Goal: Task Accomplishment & Management: Use online tool/utility

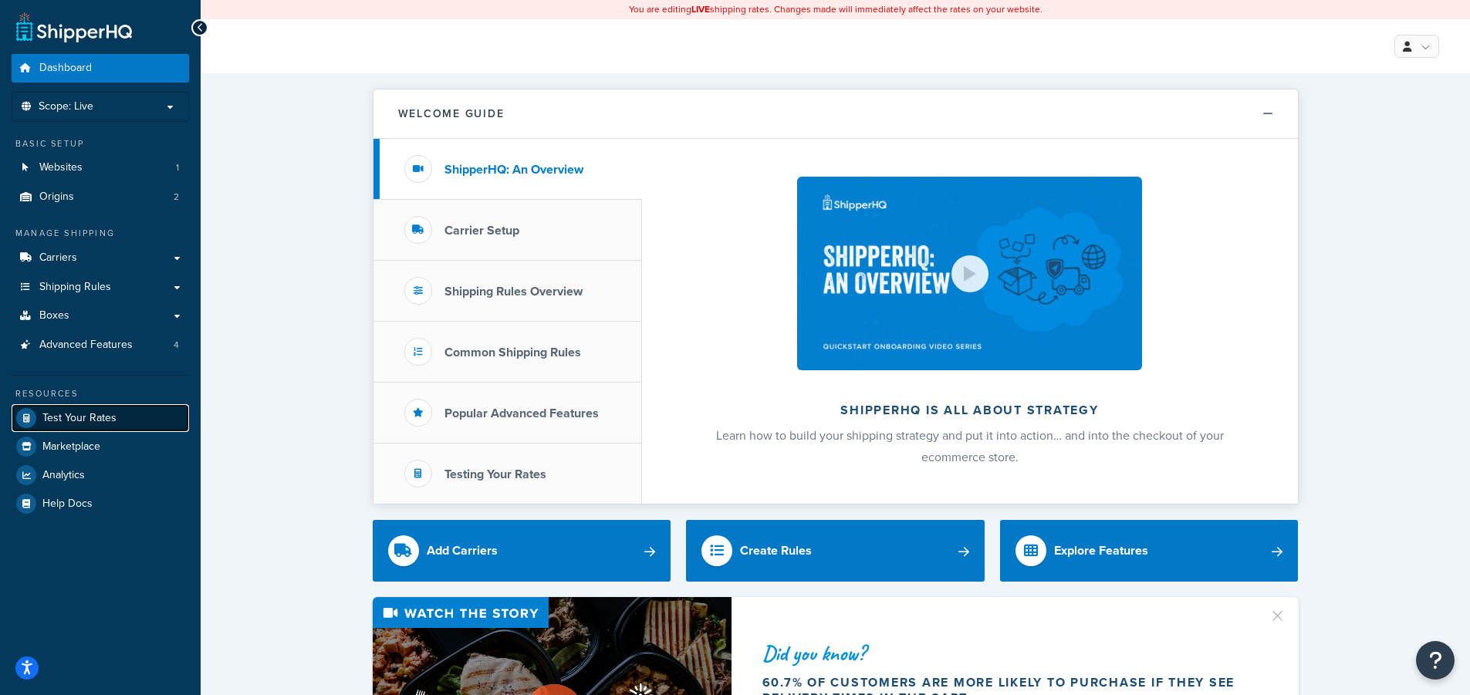
click at [93, 420] on span "Test Your Rates" at bounding box center [79, 418] width 74 height 13
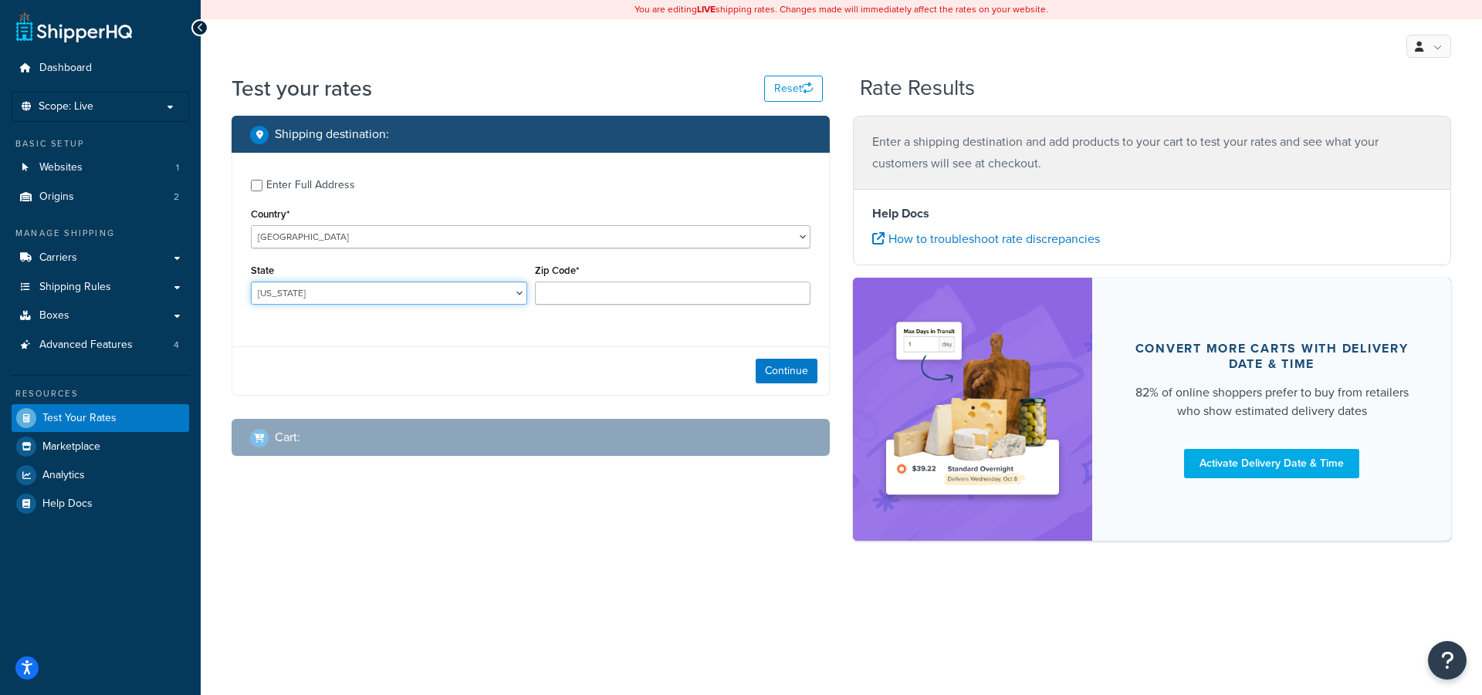
click at [515, 289] on select "[US_STATE] [US_STATE] [US_STATE] [US_STATE] [US_STATE] Armed Forces Americas Ar…" at bounding box center [389, 293] width 276 height 23
select select "PA"
click at [251, 282] on select "[US_STATE] [US_STATE] [US_STATE] [US_STATE] [US_STATE] Armed Forces Americas Ar…" at bounding box center [389, 293] width 276 height 23
click at [585, 292] on input "Zip Code*" at bounding box center [673, 293] width 276 height 23
type input "15389"
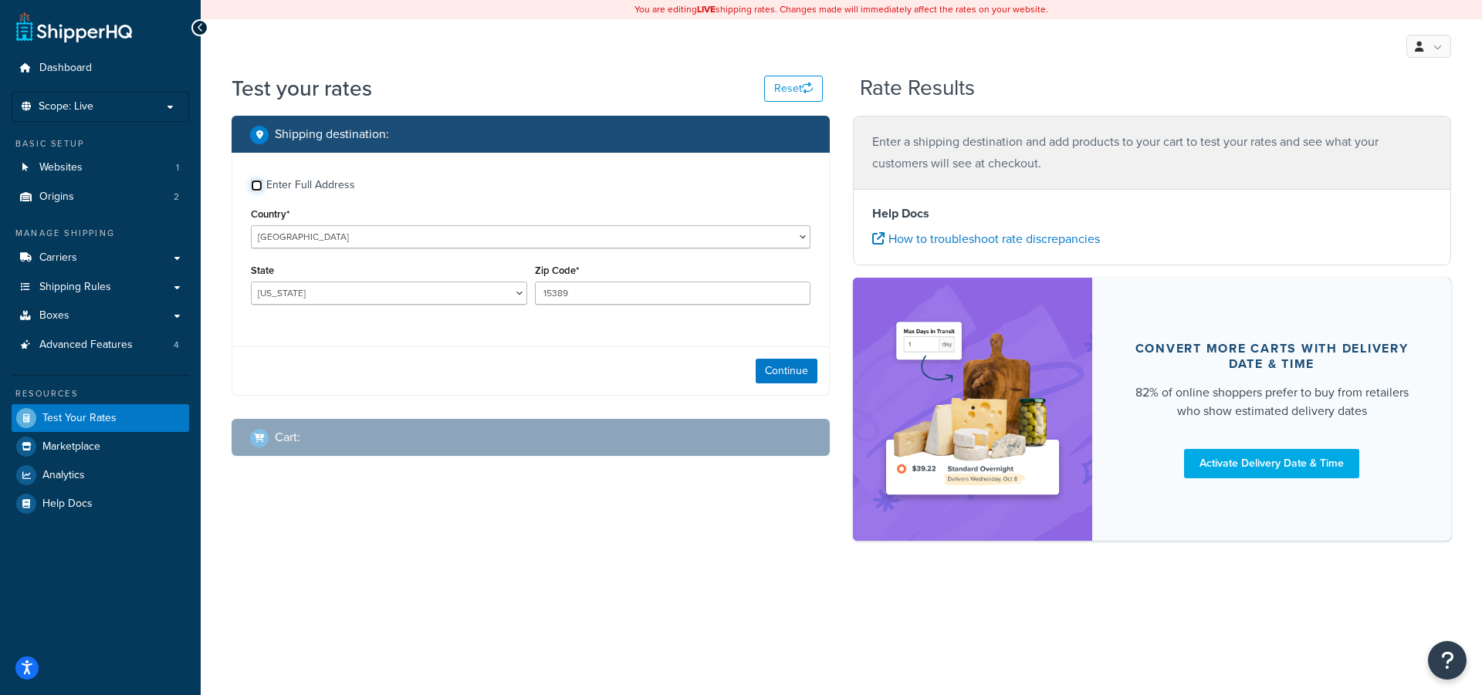
click at [255, 182] on input "Enter Full Address" at bounding box center [257, 186] width 12 height 12
checkbox input "true"
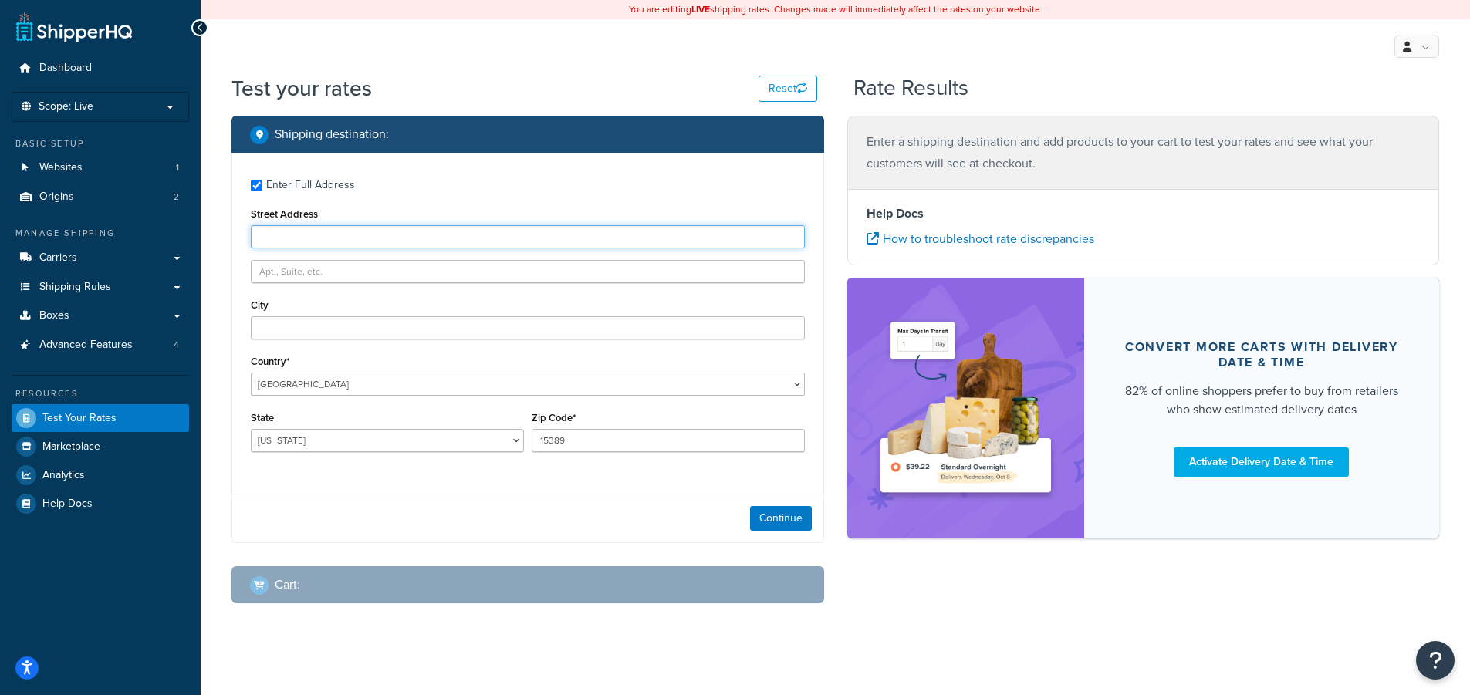
click at [282, 238] on input "Street Address" at bounding box center [528, 236] width 554 height 23
click at [318, 237] on input "Street Address" at bounding box center [528, 236] width 554 height 23
paste input "[STREET_ADDRESS]"
type input "[STREET_ADDRESS]"
click at [279, 269] on input "text" at bounding box center [528, 271] width 554 height 23
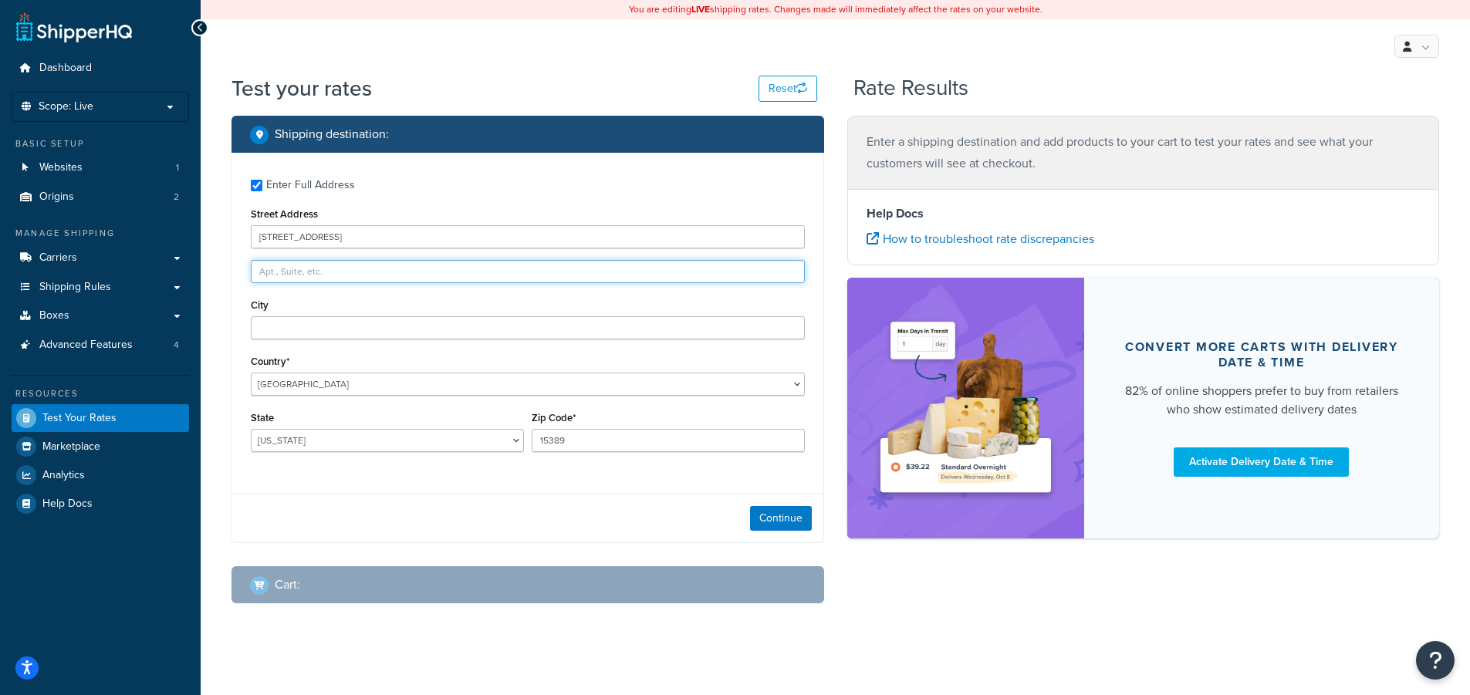
paste input "SMC 1012"
type input "SMC 1012"
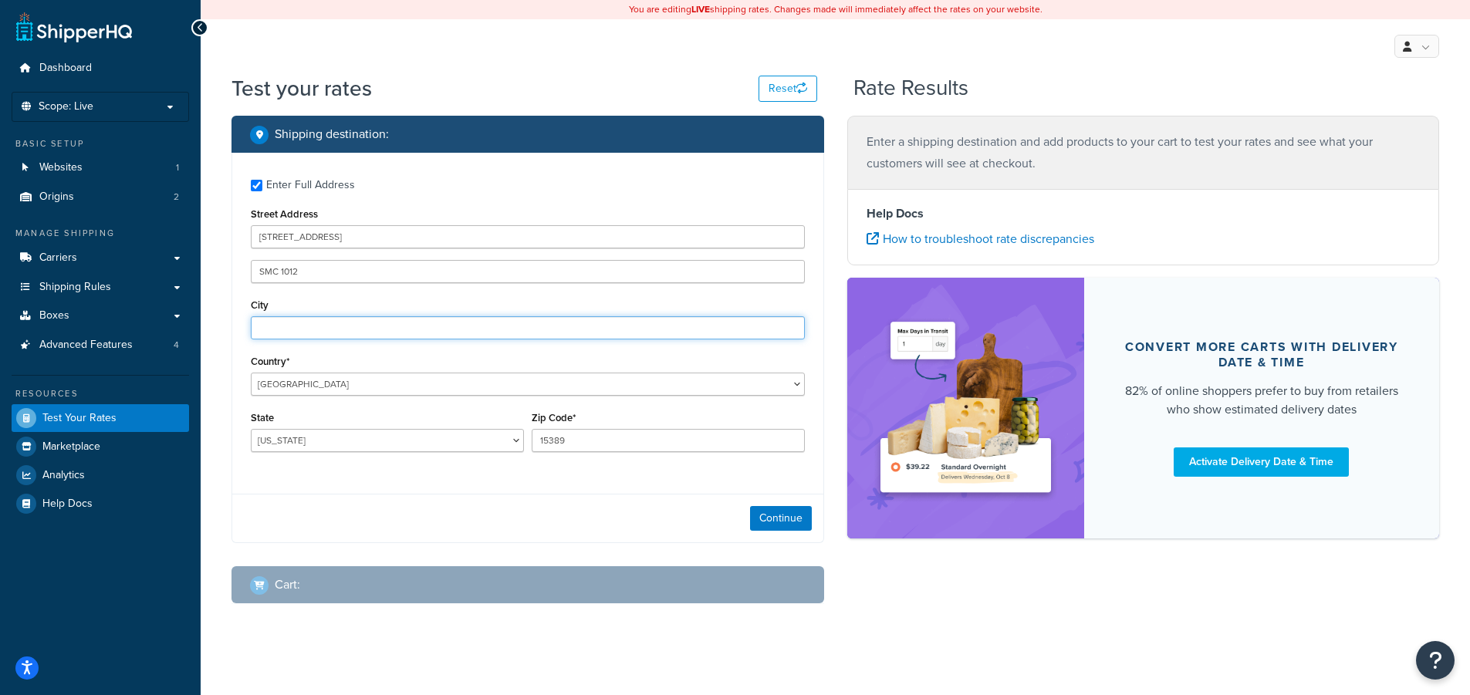
click at [292, 329] on input "City" at bounding box center [528, 327] width 554 height 23
paste input "[GEOGRAPHIC_DATA]"
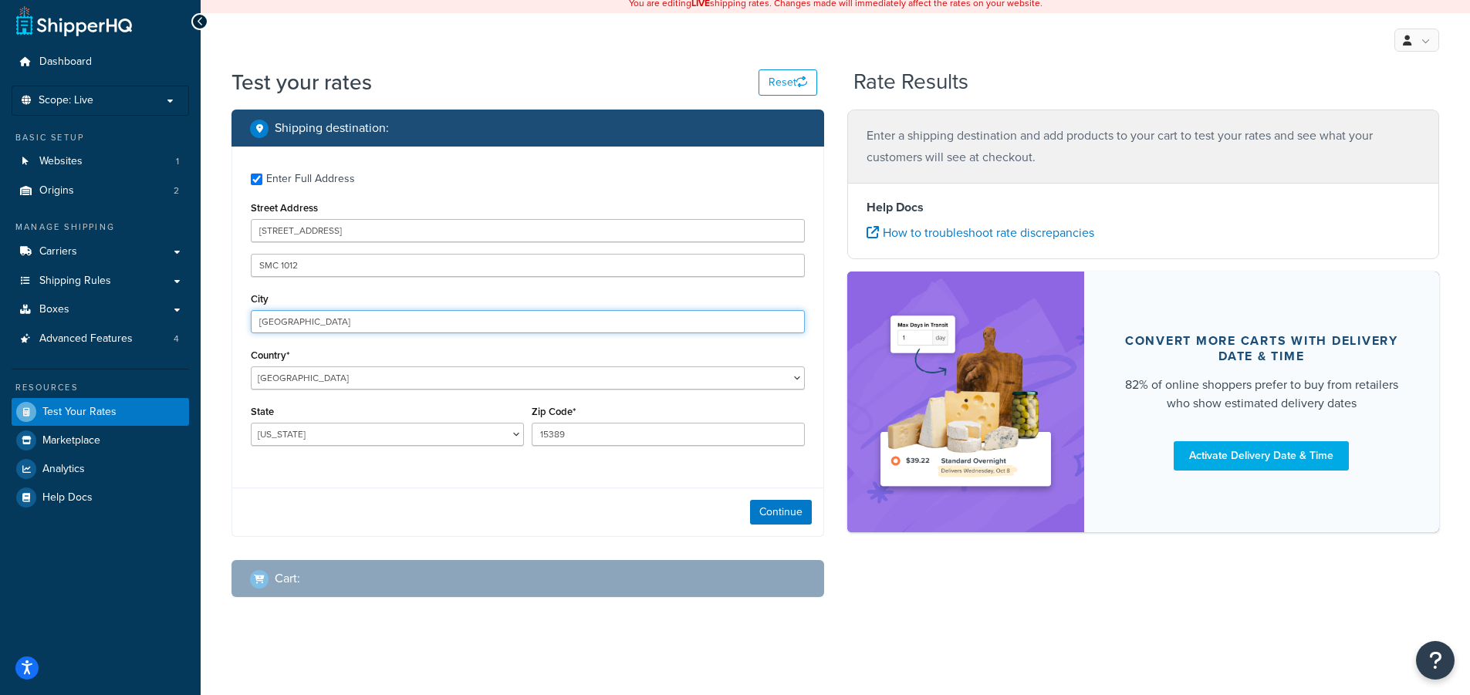
scroll to position [9, 0]
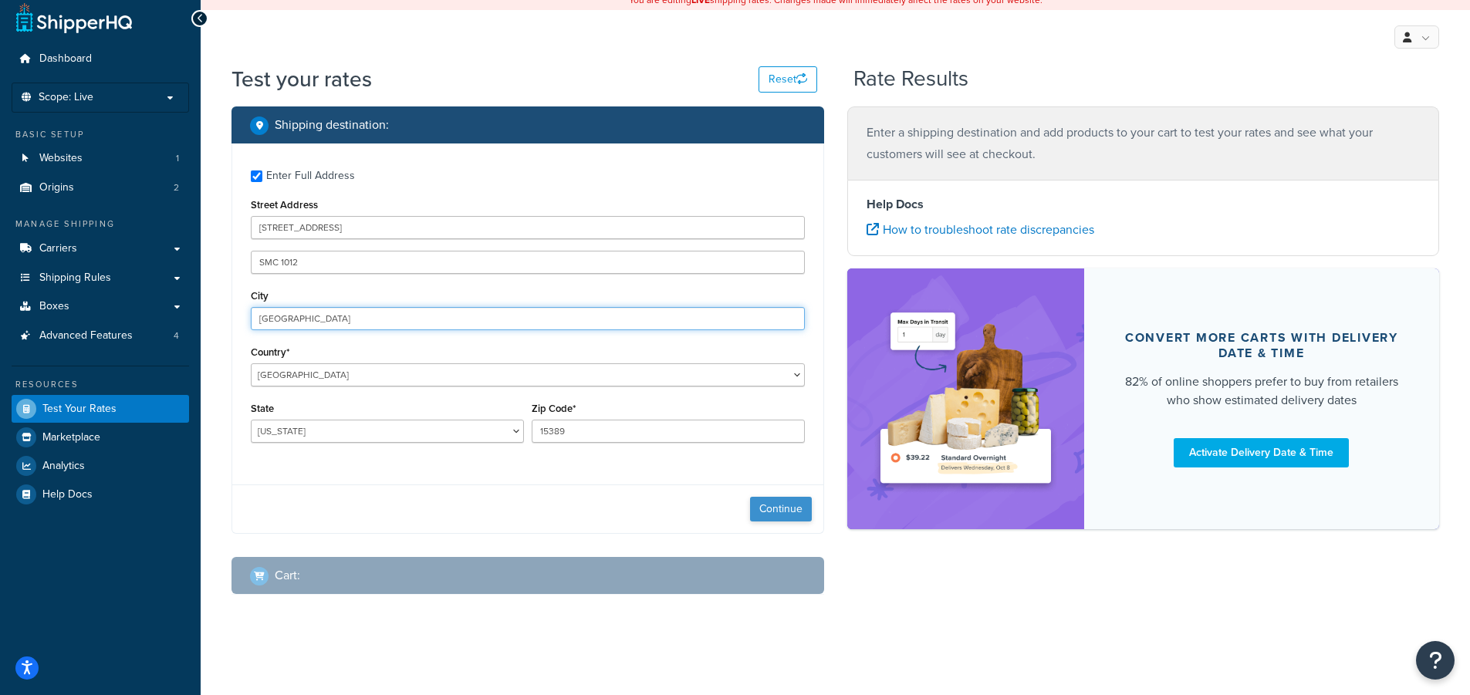
type input "[GEOGRAPHIC_DATA]"
click at [772, 500] on button "Continue" at bounding box center [781, 509] width 62 height 25
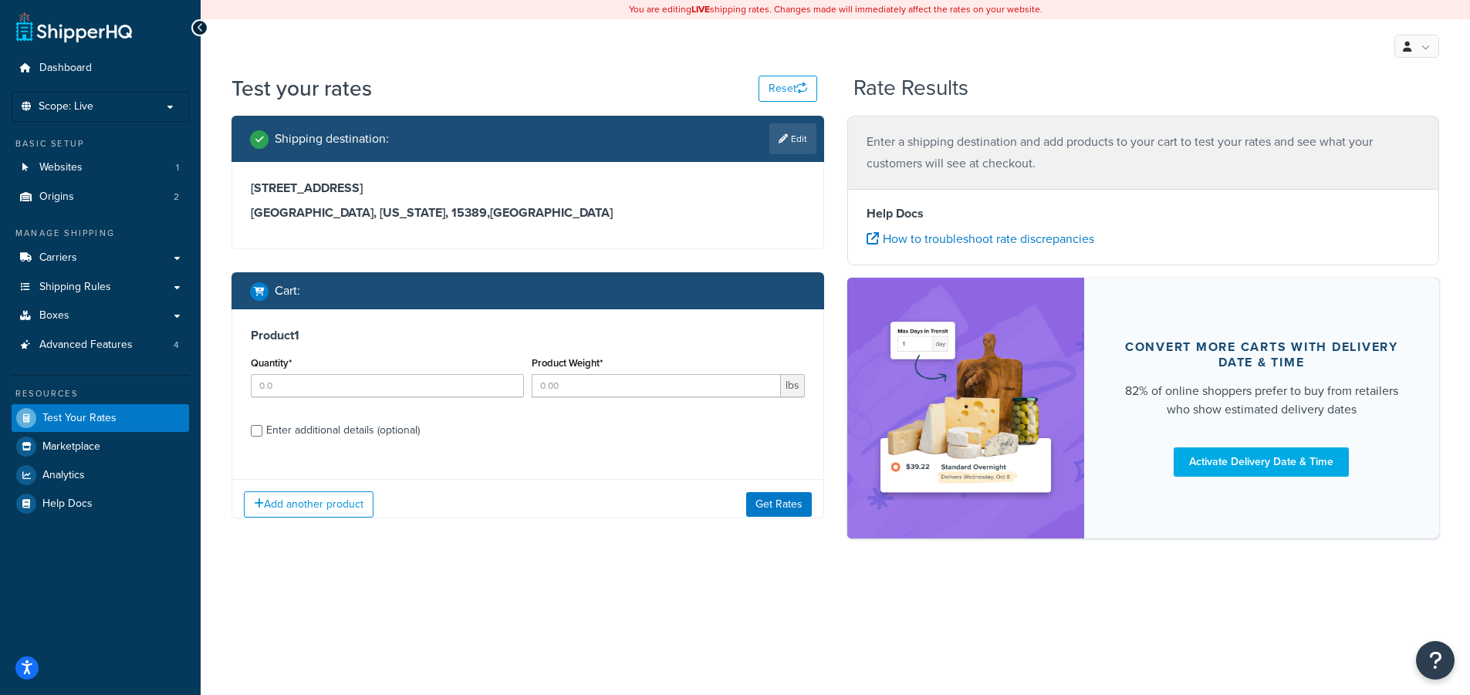
scroll to position [0, 0]
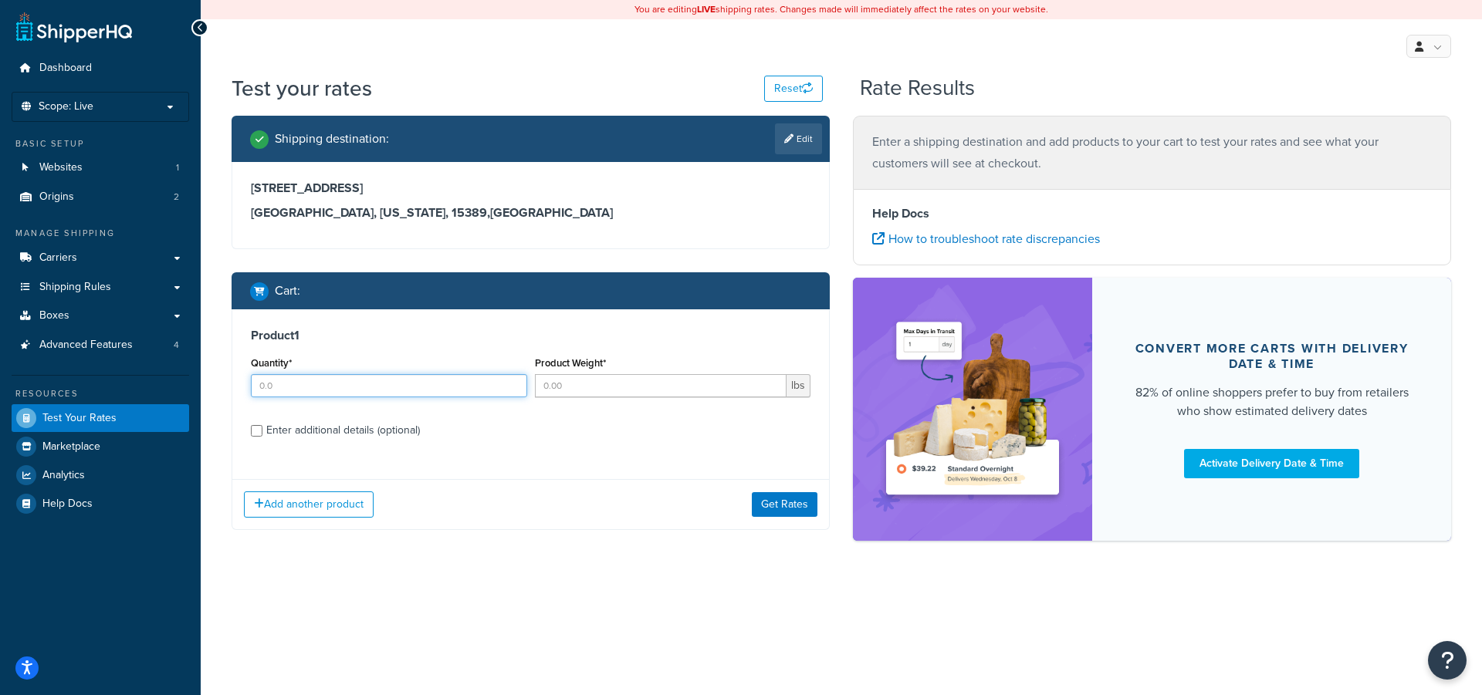
click at [298, 381] on input "Quantity*" at bounding box center [389, 385] width 276 height 23
type input "1"
click at [570, 387] on input "Product Weight*" at bounding box center [661, 385] width 252 height 23
type input "1"
click at [263, 427] on div "Enter additional details (optional)" at bounding box center [530, 429] width 559 height 25
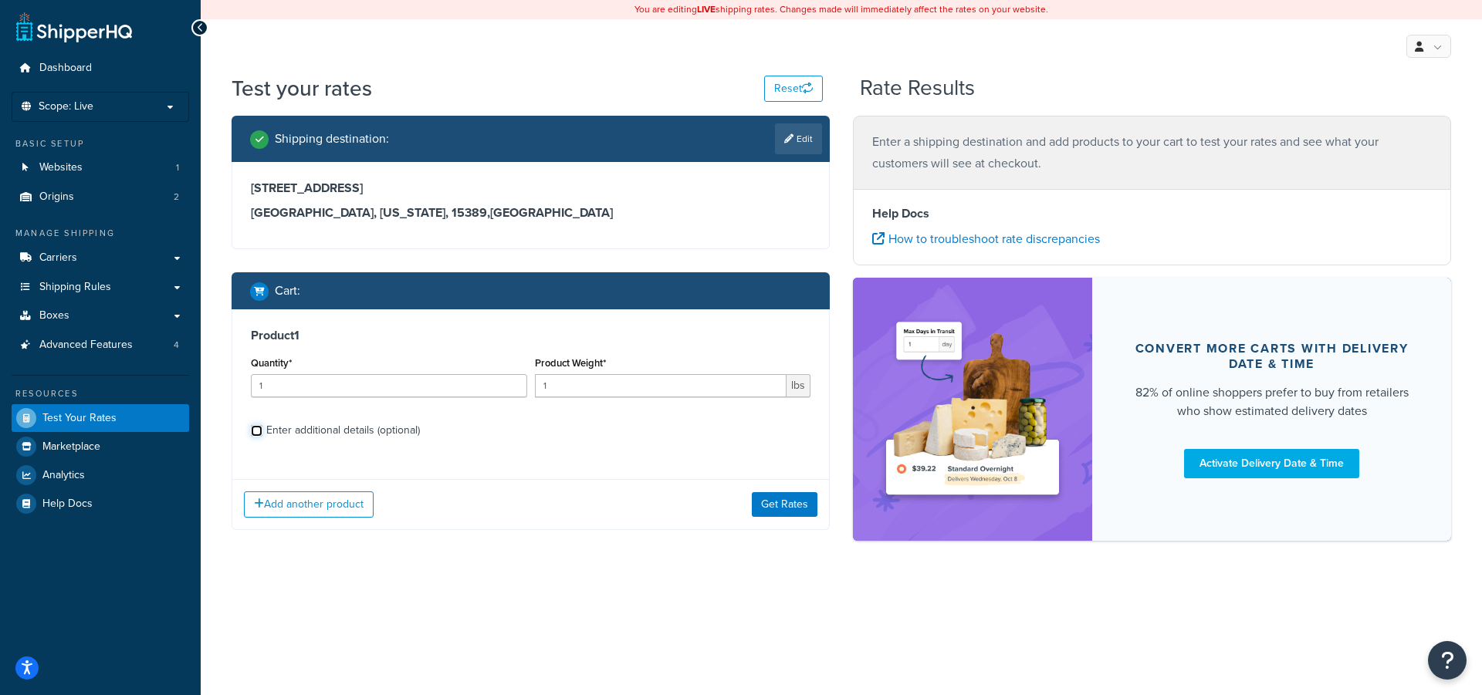
click at [251, 430] on input "Enter additional details (optional)" at bounding box center [257, 431] width 12 height 12
checkbox input "true"
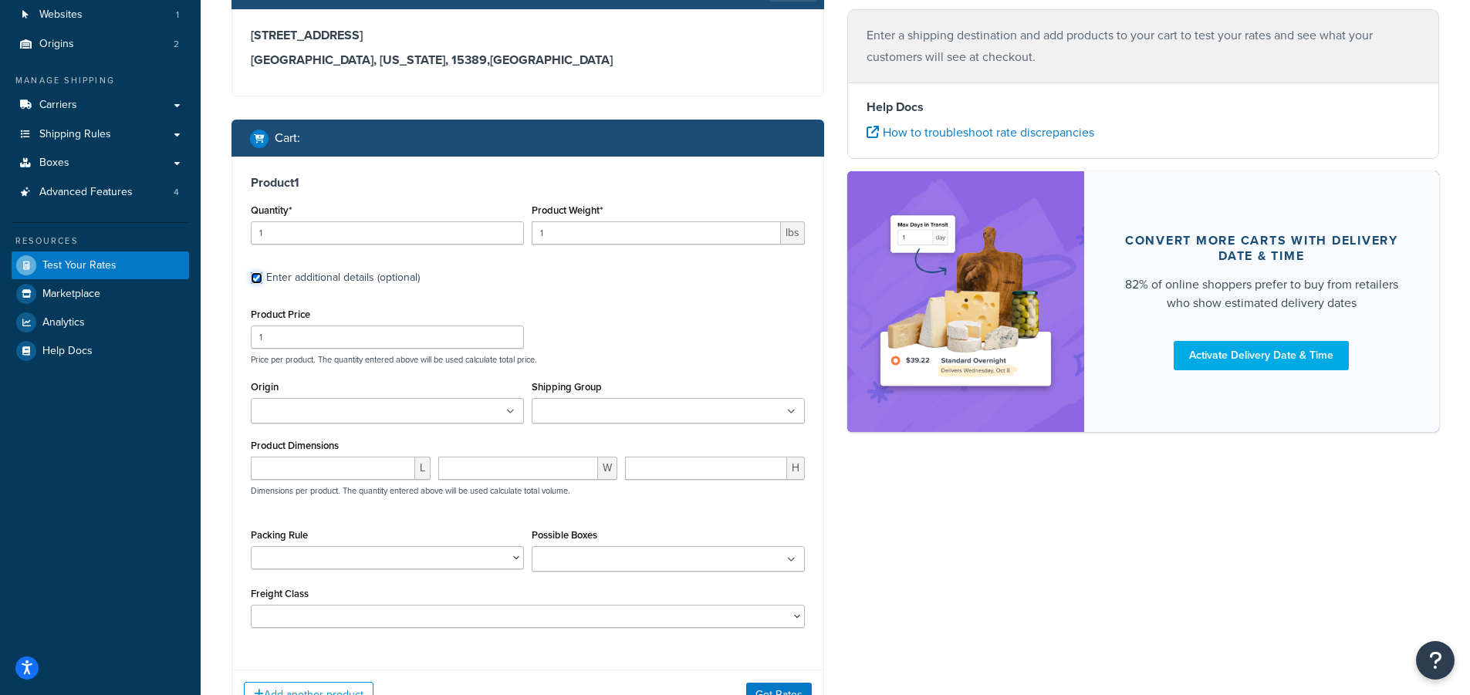
scroll to position [154, 0]
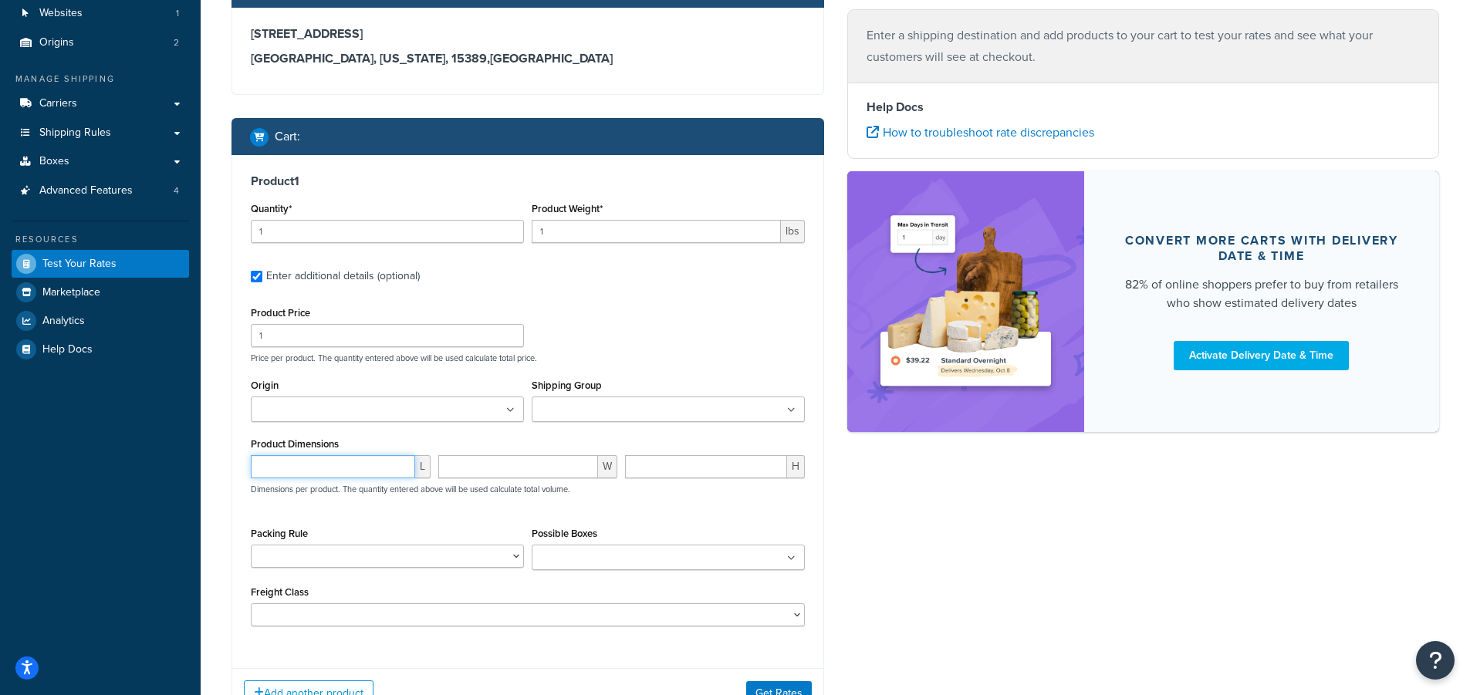
click at [302, 464] on input "number" at bounding box center [333, 466] width 164 height 23
type input "8"
type input "6"
type input "4"
click at [517, 552] on select "1000-RENK1 1000-RENK1-72 1000-RENK2 200-14NV 200-36NV 200-36NV-A-K1 202-36 202-…" at bounding box center [387, 556] width 273 height 23
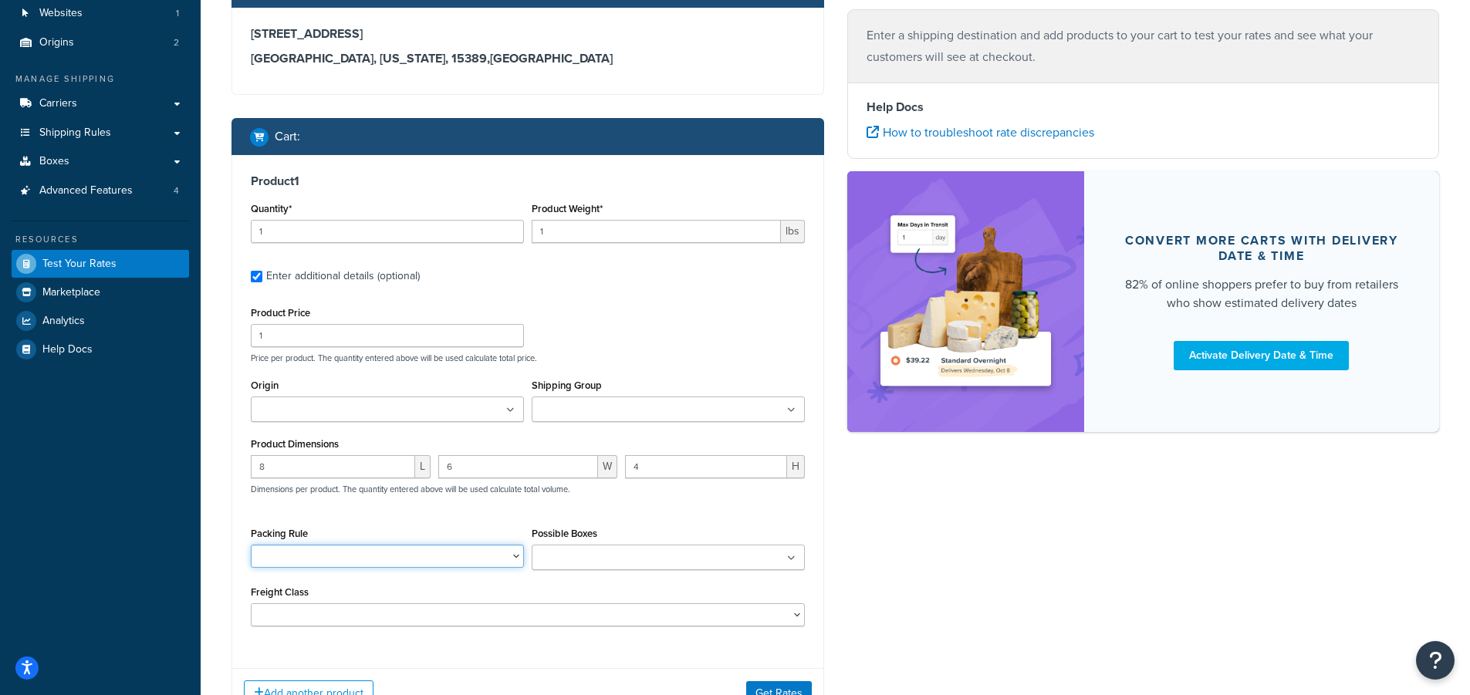
select select "22335"
click at [251, 545] on select "1000-RENK1 1000-RENK1-72 1000-RENK2 200-14NV 200-36NV 200-36NV-A-K1 202-36 202-…" at bounding box center [387, 556] width 273 height 23
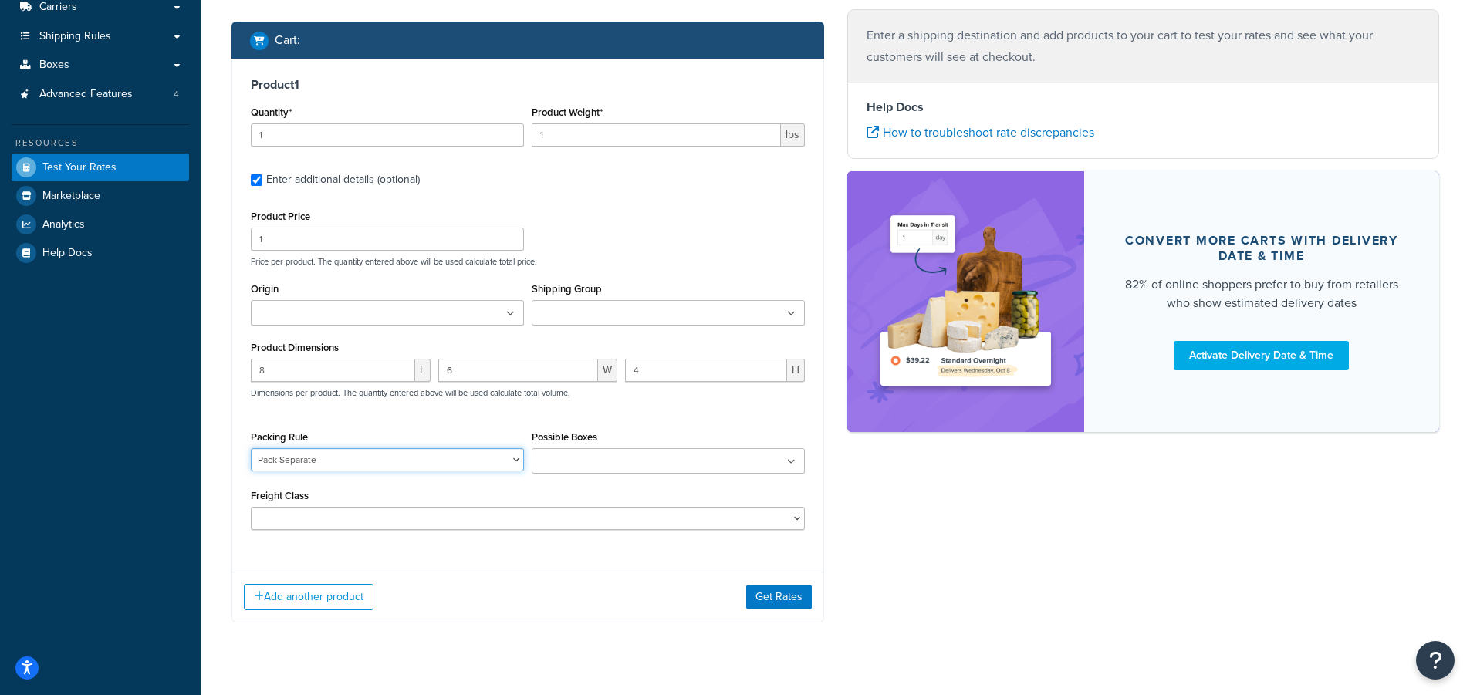
scroll to position [279, 0]
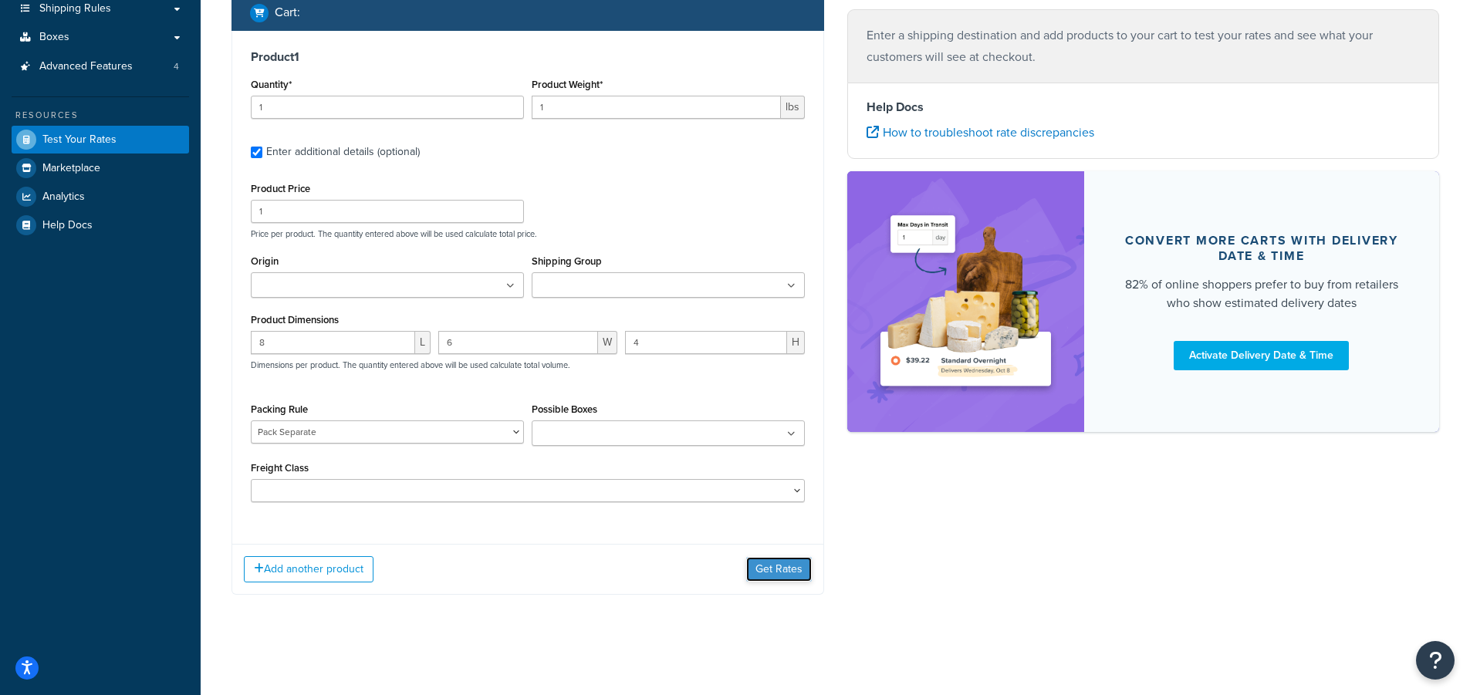
click at [789, 569] on button "Get Rates" at bounding box center [779, 569] width 66 height 25
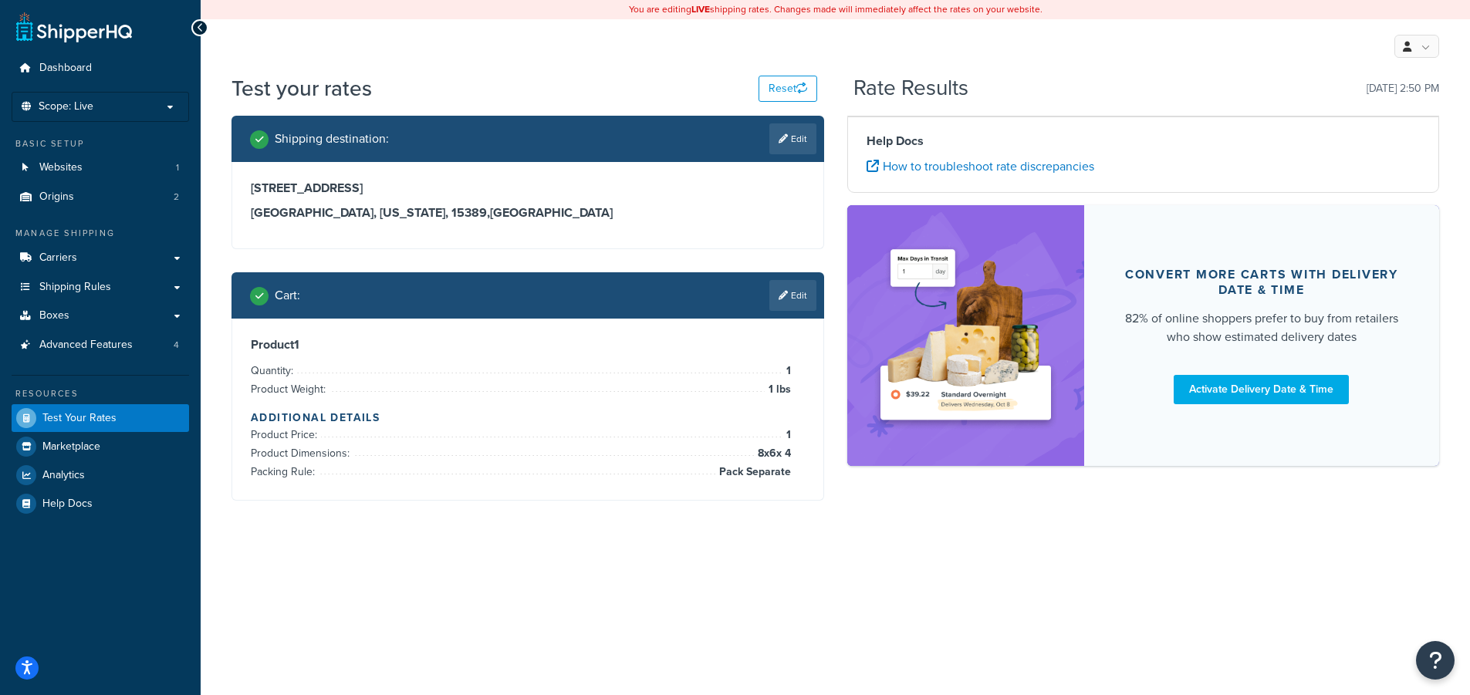
scroll to position [0, 0]
